Goal: Transaction & Acquisition: Purchase product/service

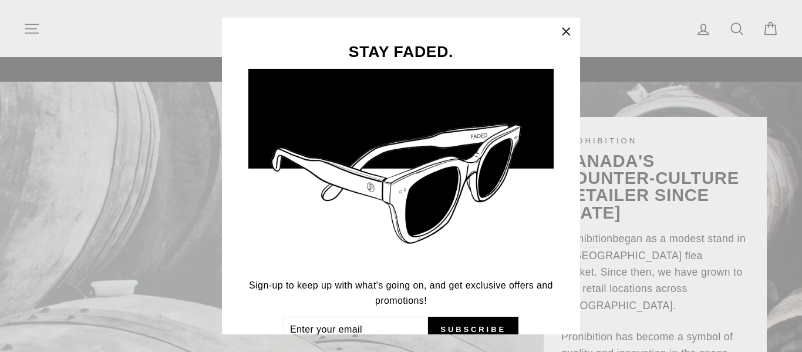
click at [576, 40] on button ""Close (esc)"" at bounding box center [566, 32] width 28 height 28
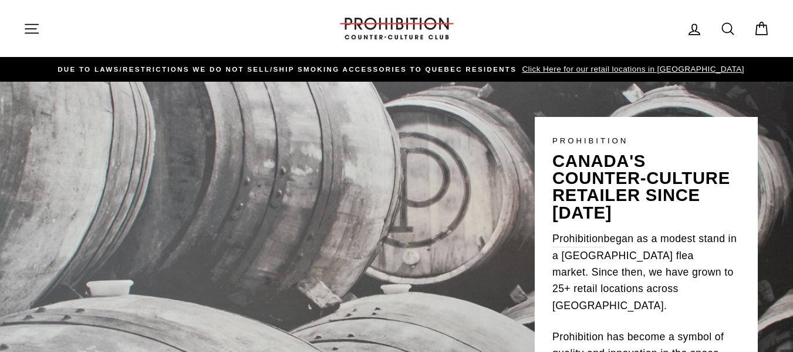
click at [28, 32] on icon "button" at bounding box center [31, 29] width 16 height 16
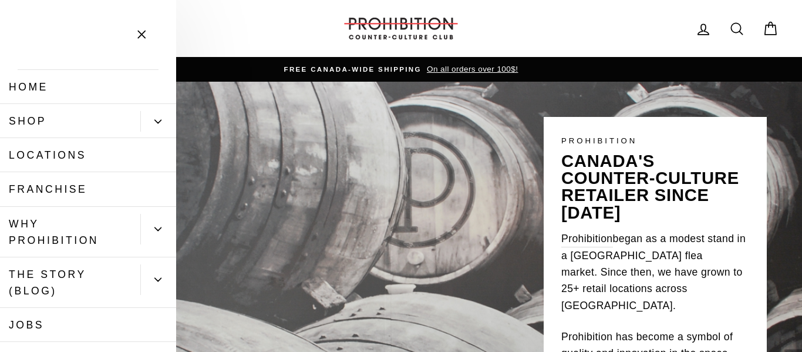
click at [154, 122] on icon "Primary" at bounding box center [157, 121] width 7 height 7
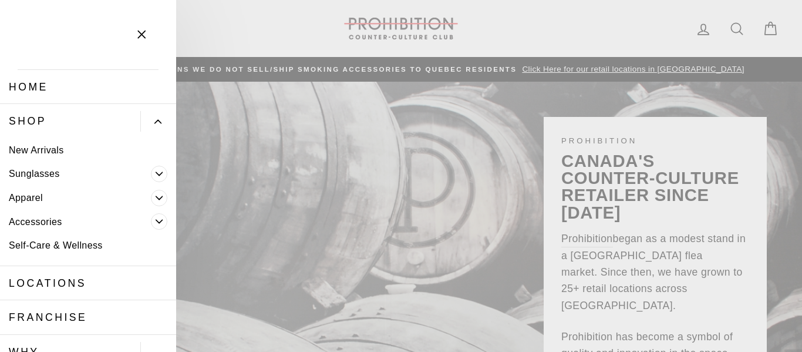
click at [156, 221] on icon "Primary" at bounding box center [159, 221] width 7 height 7
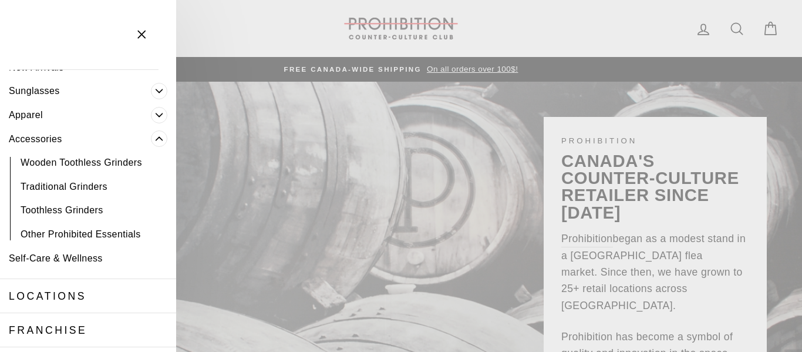
scroll to position [84, 0]
click at [139, 169] on link "Wooden Toothless Grinders" at bounding box center [88, 162] width 176 height 24
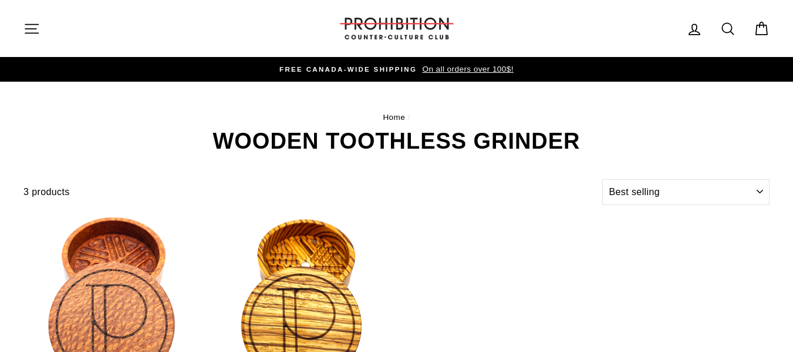
select select "best-selling"
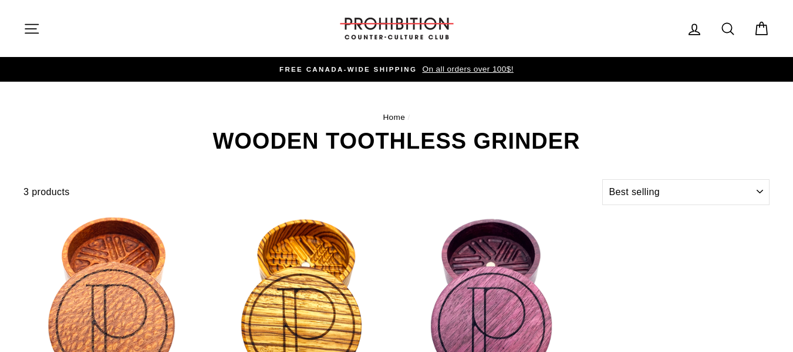
click at [32, 37] on button "Site navigation" at bounding box center [31, 28] width 31 height 25
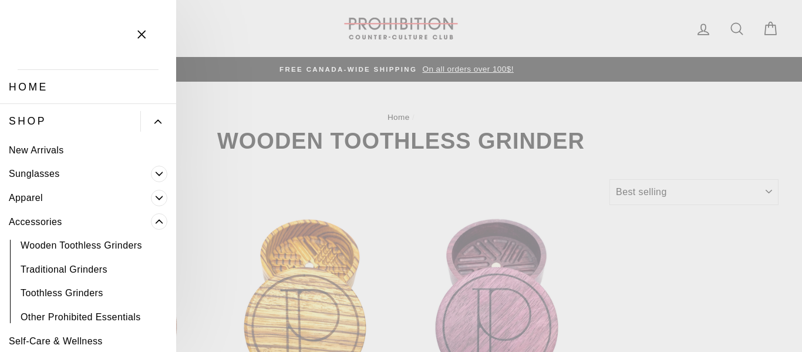
click at [153, 123] on button "Primary" at bounding box center [158, 121] width 36 height 21
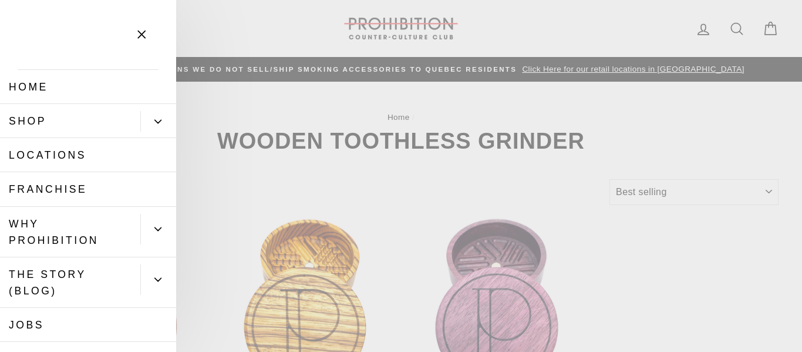
click at [153, 123] on button "Primary" at bounding box center [158, 121] width 36 height 21
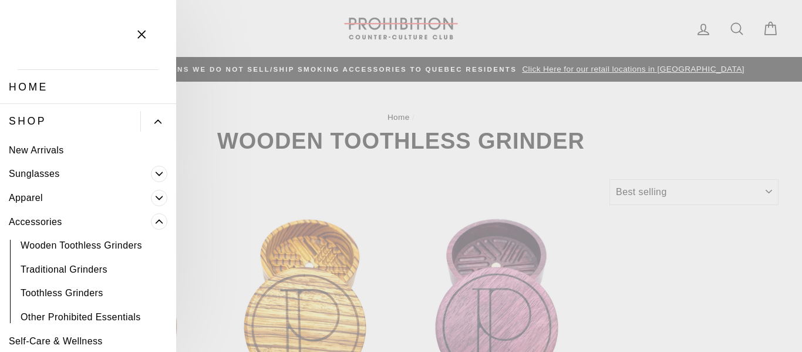
click at [156, 197] on icon "Primary" at bounding box center [159, 197] width 7 height 7
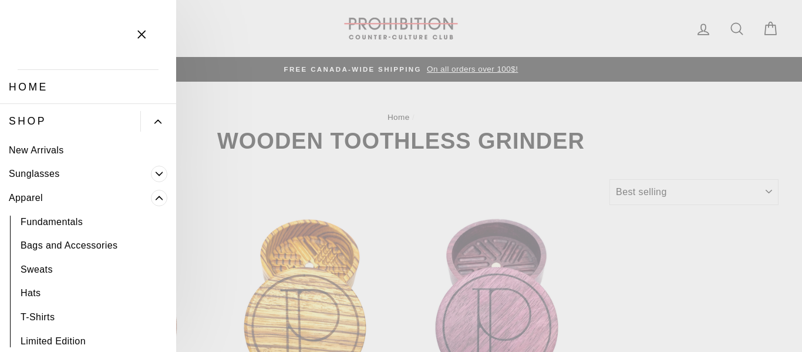
click at [62, 230] on link "Fundamentals" at bounding box center [88, 222] width 176 height 24
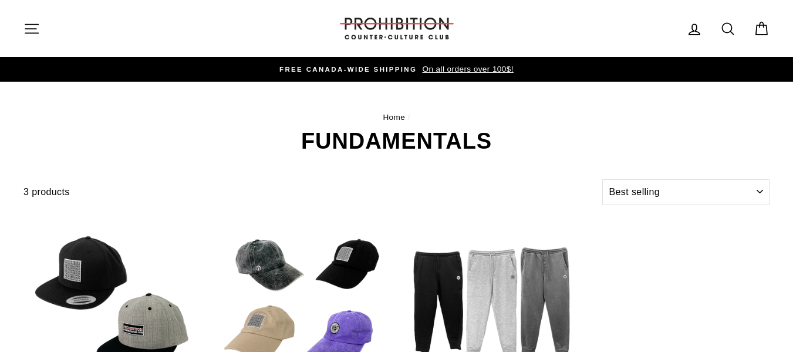
select select "best-selling"
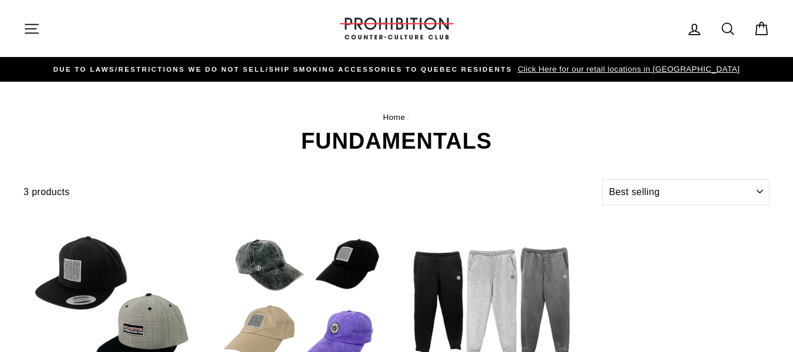
click at [22, 35] on button "Site navigation" at bounding box center [31, 28] width 31 height 25
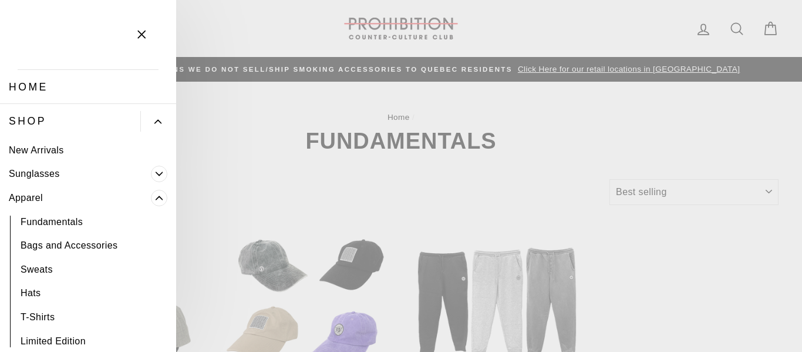
click at [100, 245] on link "Bags and Accessories" at bounding box center [88, 246] width 176 height 24
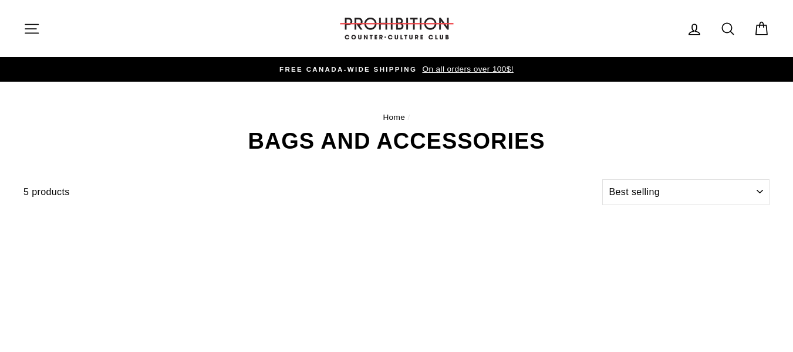
select select "best-selling"
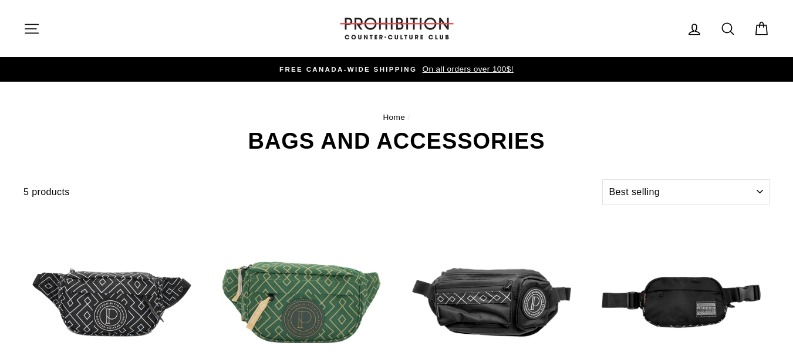
click at [35, 40] on button "Site navigation" at bounding box center [31, 28] width 31 height 25
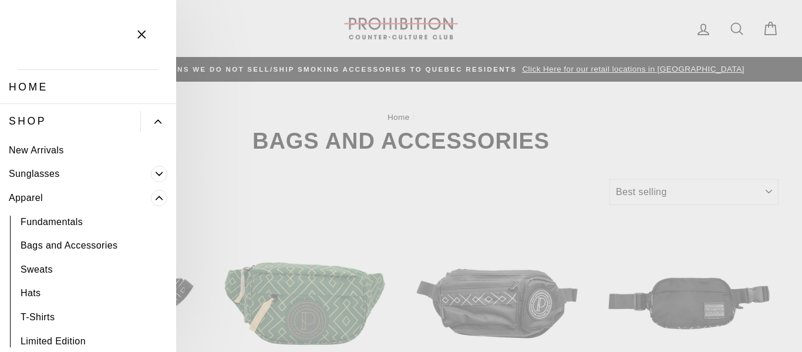
click at [156, 201] on icon "Primary" at bounding box center [159, 197] width 7 height 7
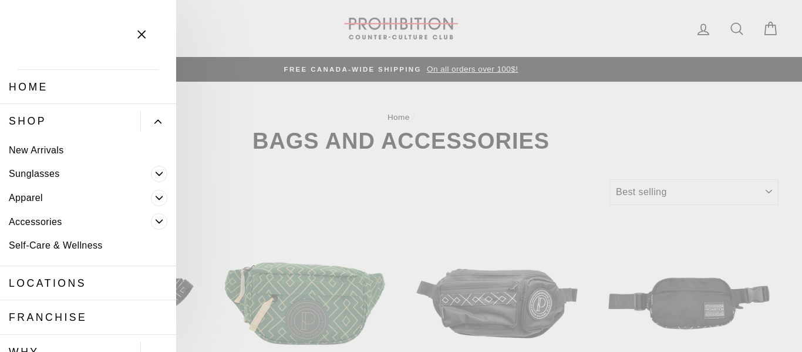
click at [156, 221] on icon "Primary" at bounding box center [159, 221] width 7 height 7
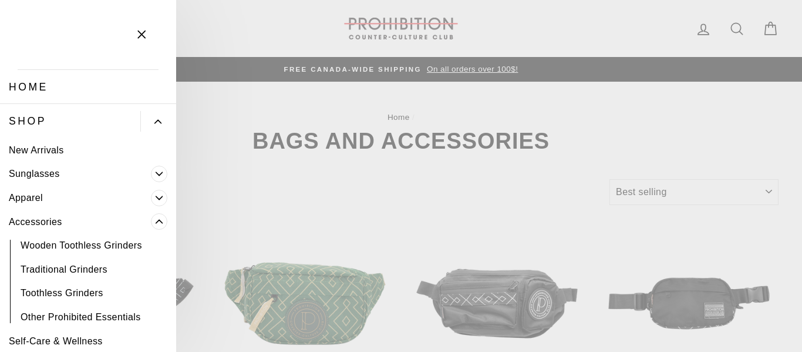
click at [126, 320] on link "Other Prohibited Essentials" at bounding box center [88, 317] width 176 height 24
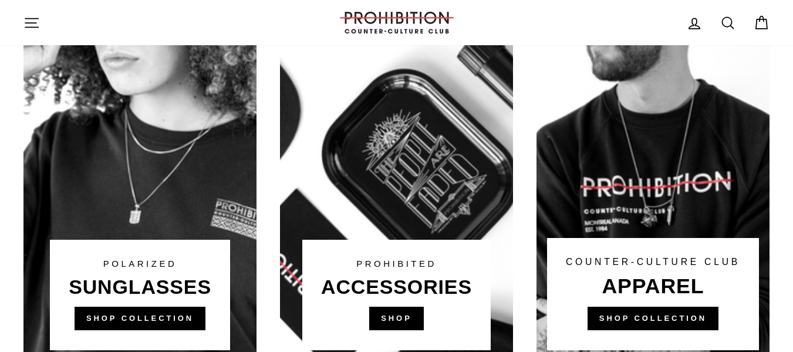
scroll to position [778, 0]
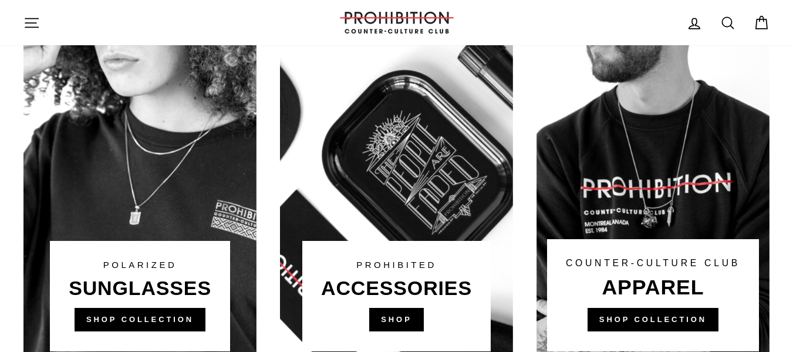
click at [390, 329] on link at bounding box center [396, 137] width 233 height 446
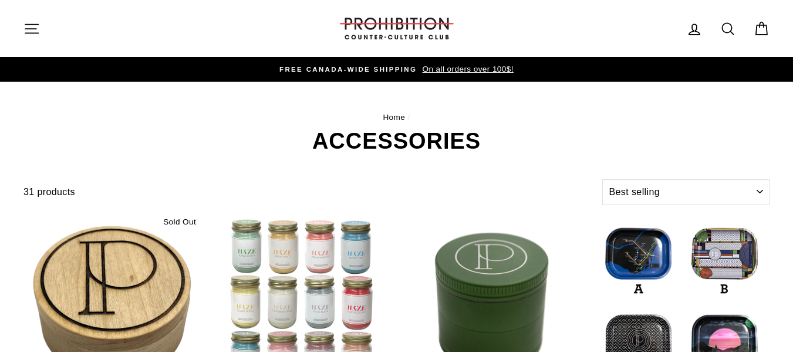
select select "best-selling"
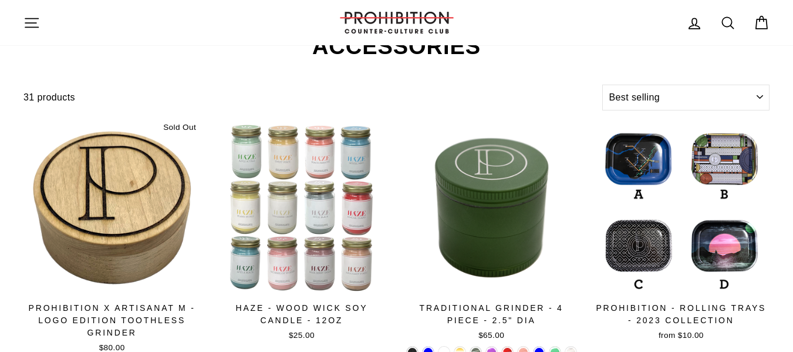
scroll to position [95, 0]
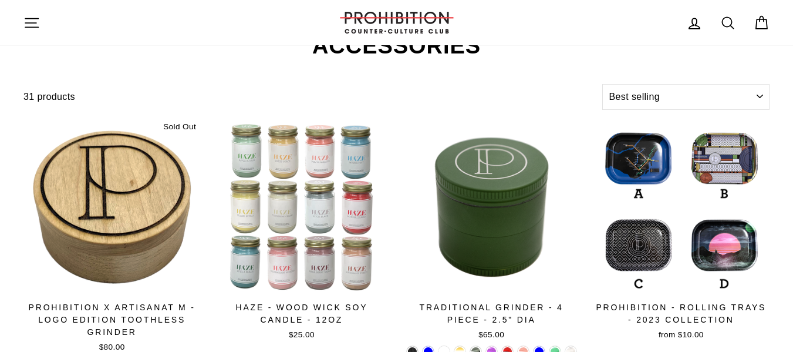
click at [27, 26] on icon "button" at bounding box center [31, 23] width 16 height 16
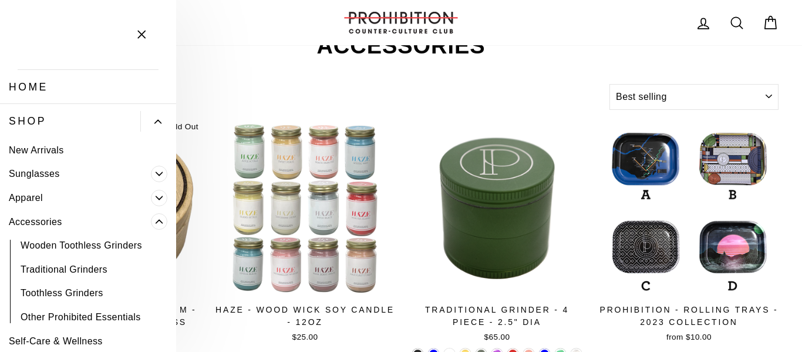
click at [141, 45] on button "Close menu" at bounding box center [141, 35] width 34 height 56
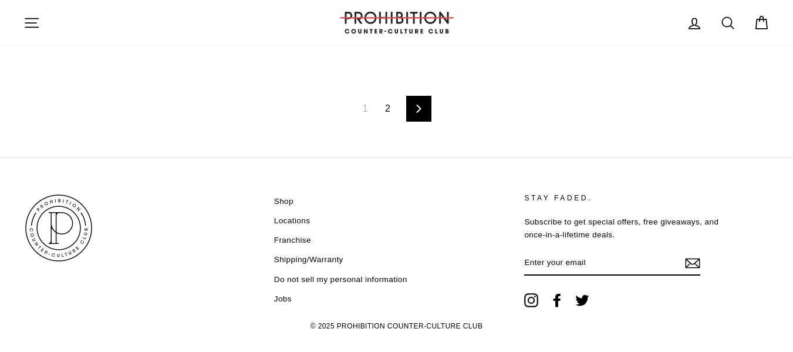
scroll to position [2019, 0]
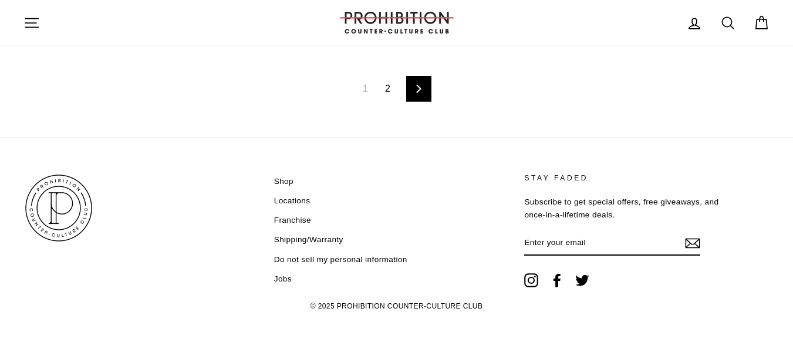
click at [415, 87] on icon at bounding box center [419, 89] width 8 height 8
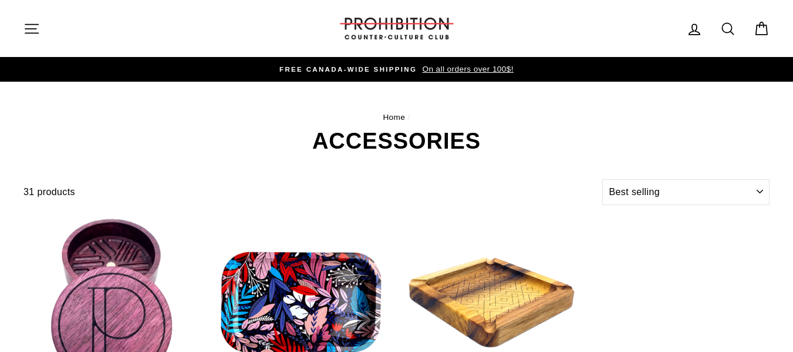
select select "best-selling"
click at [25, 31] on icon "button" at bounding box center [31, 29] width 16 height 16
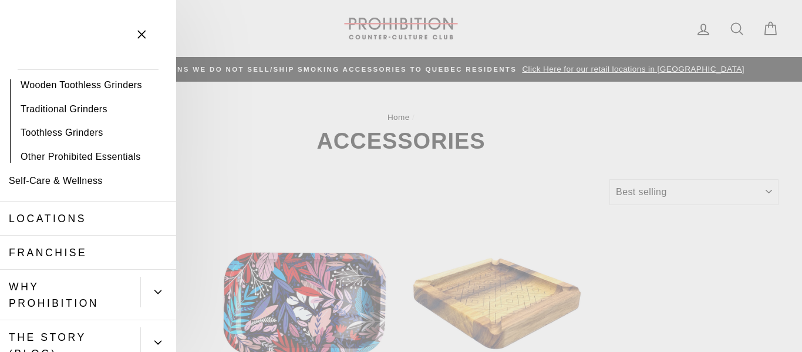
scroll to position [163, 0]
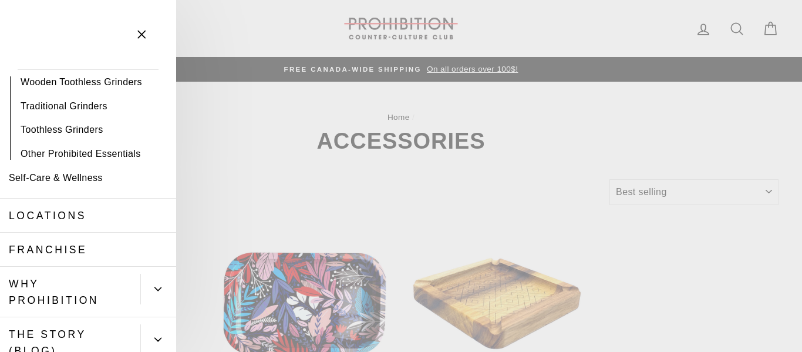
click at [140, 133] on link "Toothless Grinders" at bounding box center [88, 130] width 176 height 24
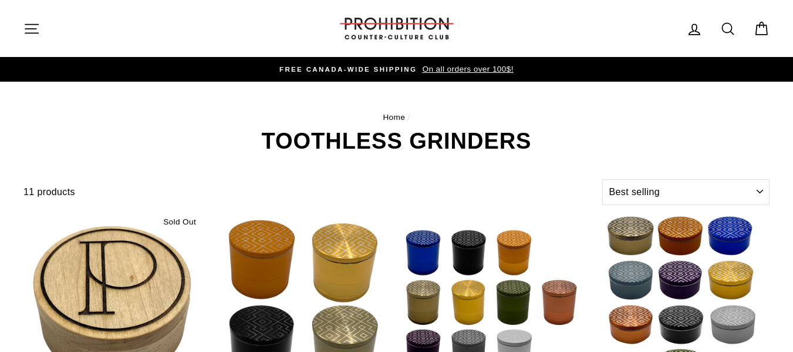
select select "best-selling"
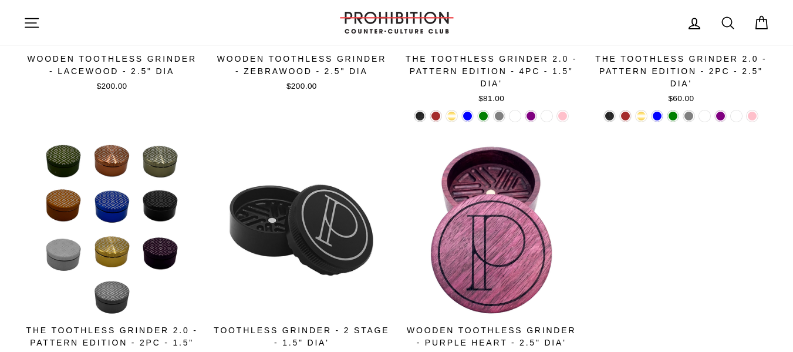
scroll to position [581, 0]
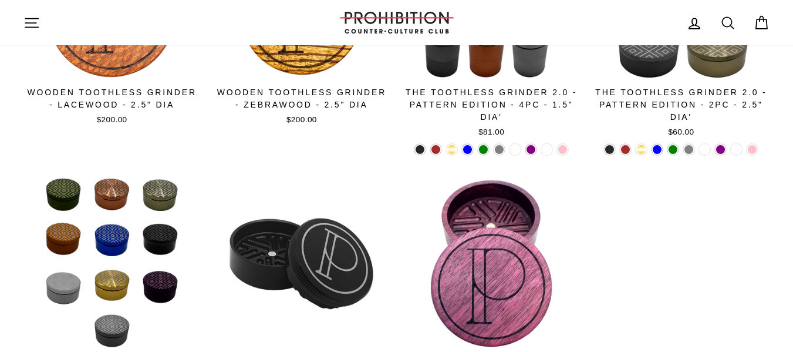
click at [26, 45] on header "Site navigation Log in Search Cart Search" at bounding box center [396, 22] width 793 height 45
click at [29, 30] on icon "button" at bounding box center [31, 23] width 16 height 16
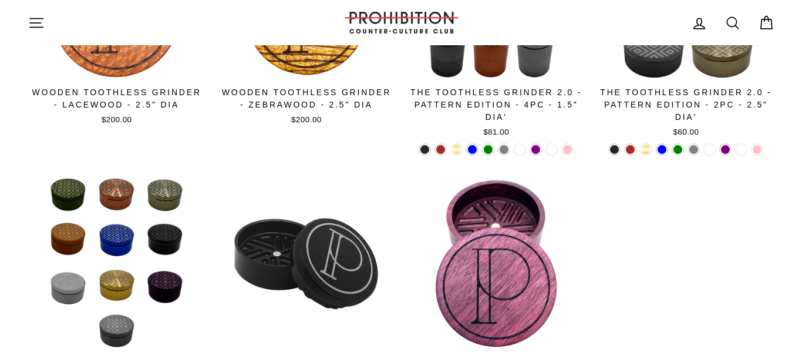
scroll to position [585, 0]
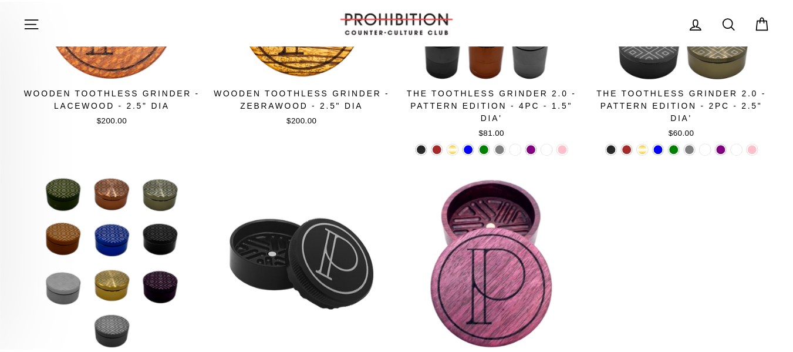
scroll to position [581, 0]
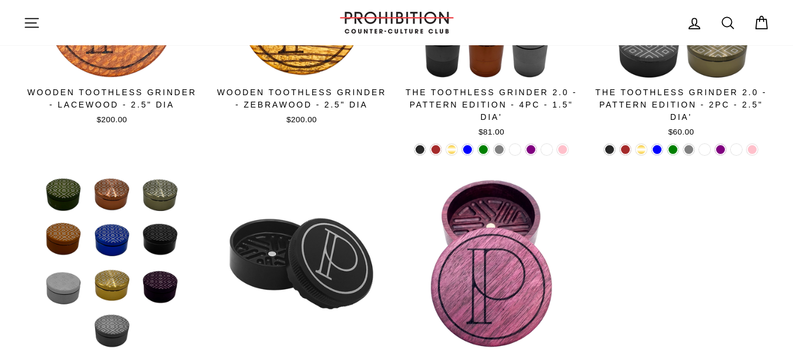
click at [42, 28] on button "Site navigation" at bounding box center [31, 22] width 31 height 25
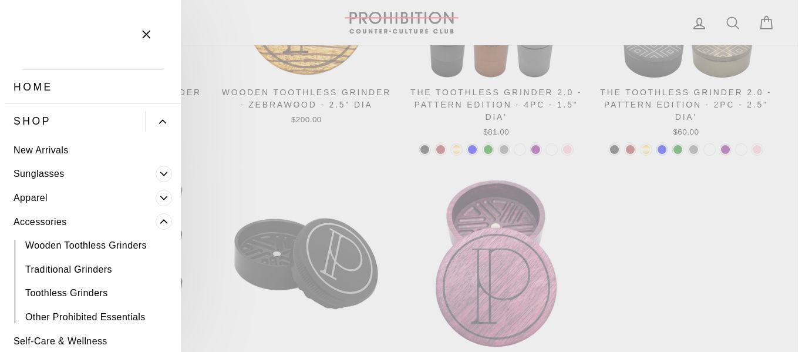
scroll to position [585, 0]
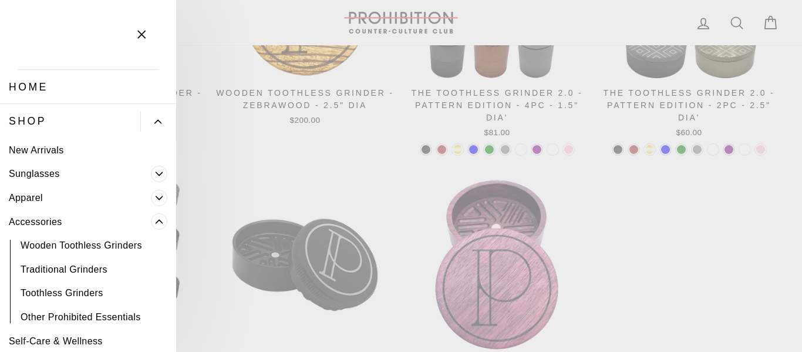
click at [66, 156] on link "New Arrivals" at bounding box center [88, 150] width 176 height 24
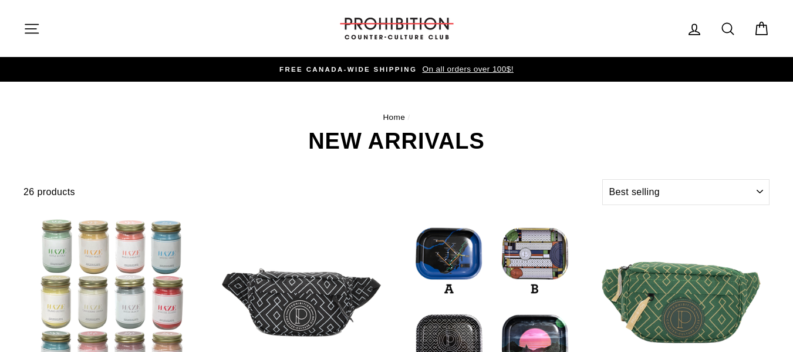
select select "best-selling"
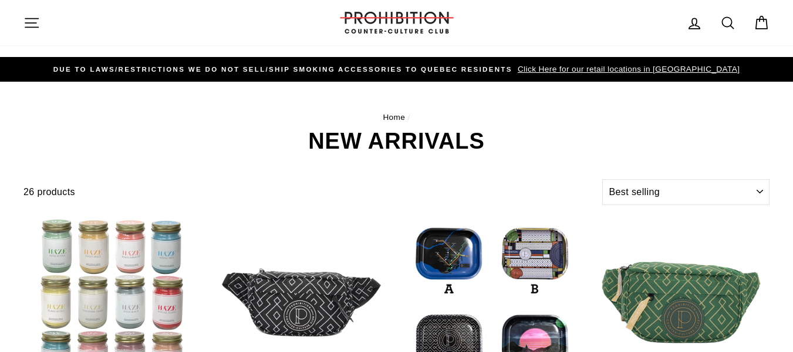
click at [728, 30] on icon at bounding box center [728, 23] width 16 height 16
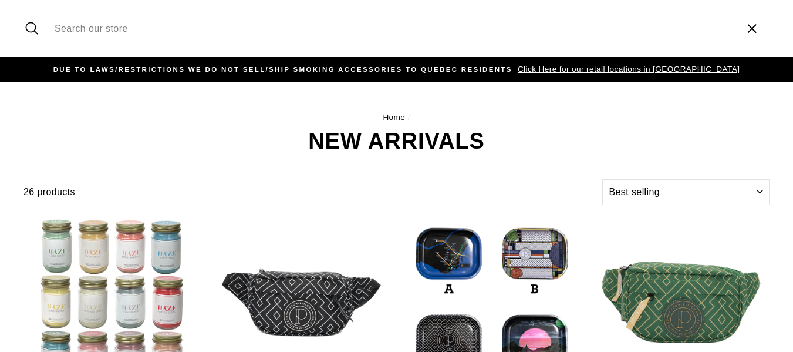
click at [755, 32] on icon "button" at bounding box center [752, 29] width 8 height 8
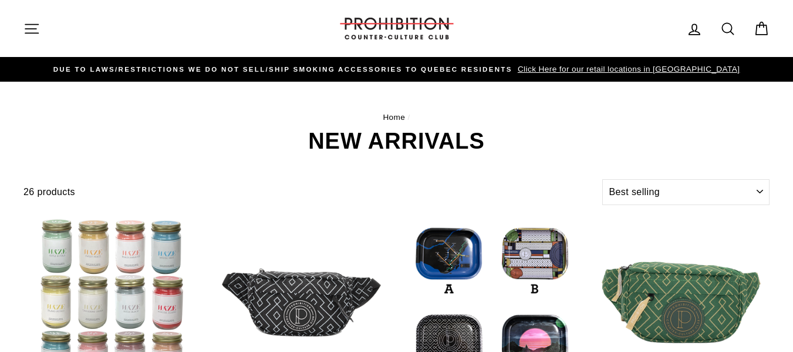
click at [729, 36] on icon at bounding box center [728, 29] width 16 height 16
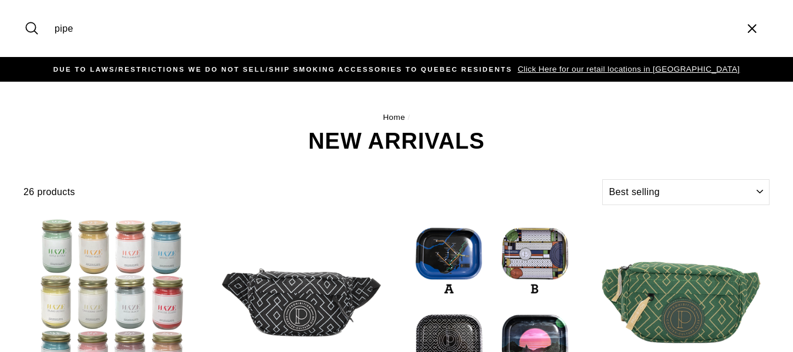
type input "pipe"
click at [23, 9] on button "Search" at bounding box center [35, 28] width 25 height 39
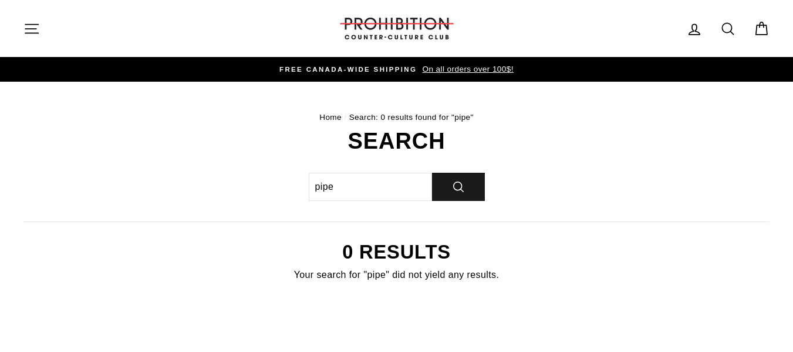
click at [457, 195] on button "Search" at bounding box center [458, 187] width 53 height 28
click at [30, 29] on icon "button" at bounding box center [31, 29] width 16 height 16
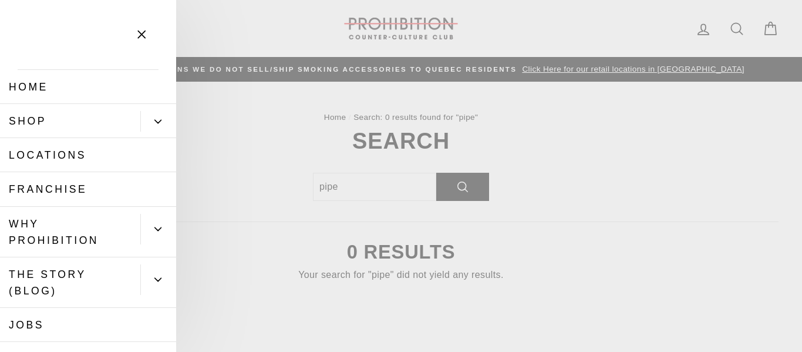
click at [154, 122] on icon "Primary" at bounding box center [157, 121] width 7 height 7
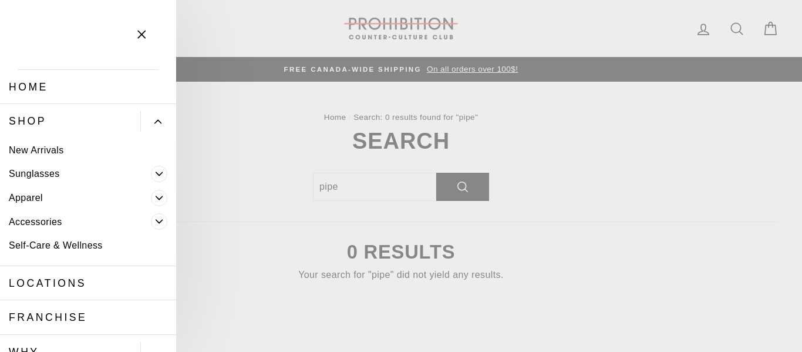
click at [75, 252] on link "Self-Care & Wellness" at bounding box center [88, 246] width 176 height 24
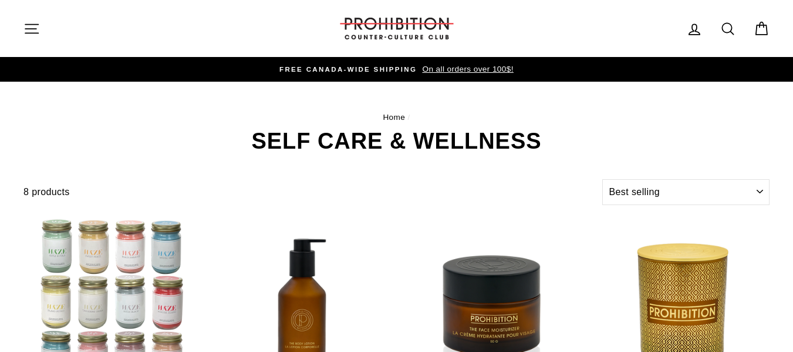
select select "best-selling"
